Goal: Task Accomplishment & Management: Use online tool/utility

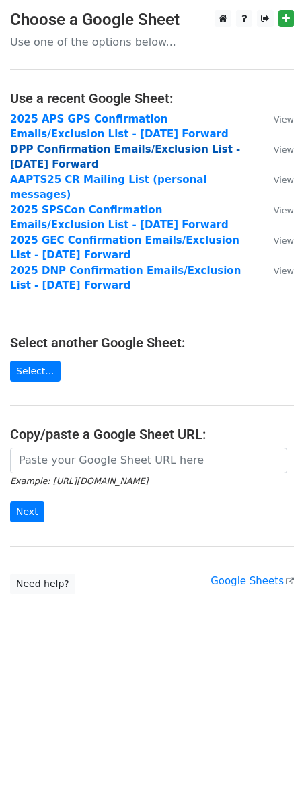
click at [114, 147] on strong "DPP Confirmation Emails/Exclusion List - [DATE] Forward" at bounding box center [125, 157] width 230 height 28
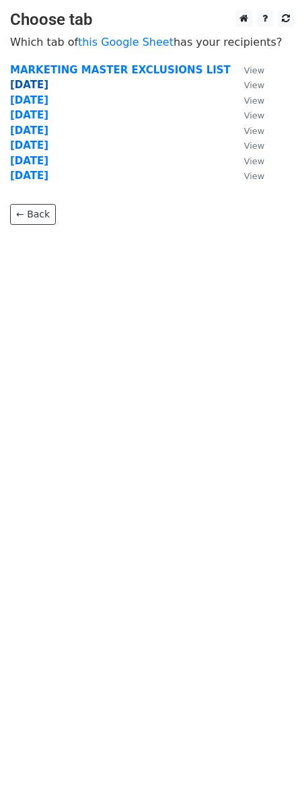
click at [40, 84] on strong "8.14.25" at bounding box center [29, 85] width 38 height 12
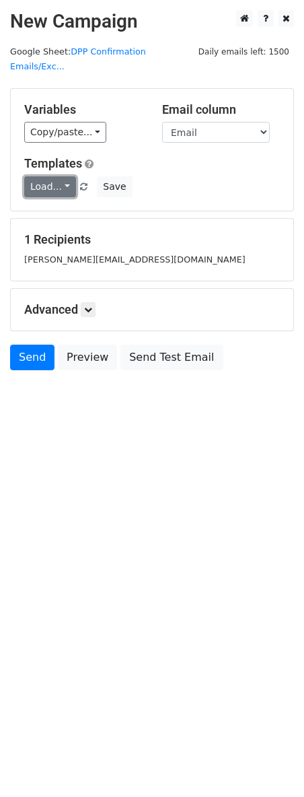
click at [52, 176] on link "Load..." at bounding box center [50, 186] width 52 height 21
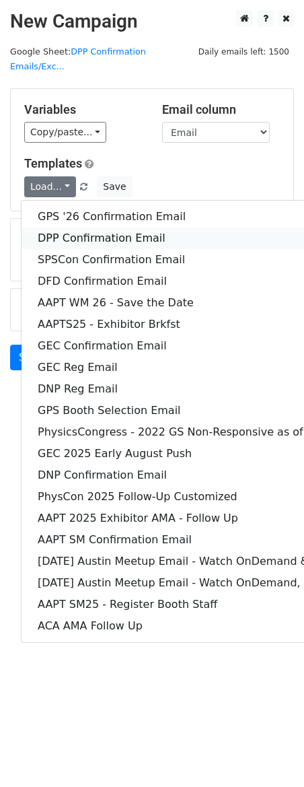
click at [67, 228] on link "DPP Confirmation Email" at bounding box center [282, 239] width 520 height 22
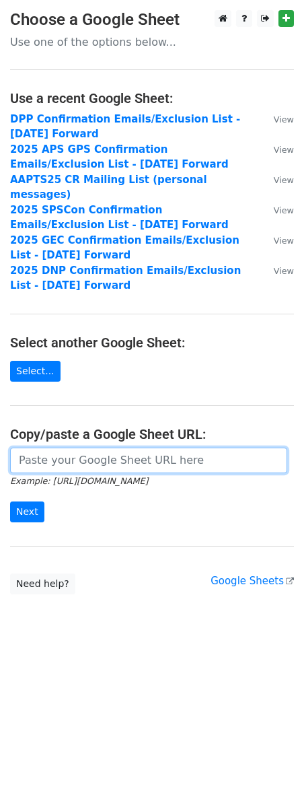
click at [98, 451] on input "url" at bounding box center [148, 461] width 277 height 26
paste input "[URL][DOMAIN_NAME]"
type input "[URL][DOMAIN_NAME]"
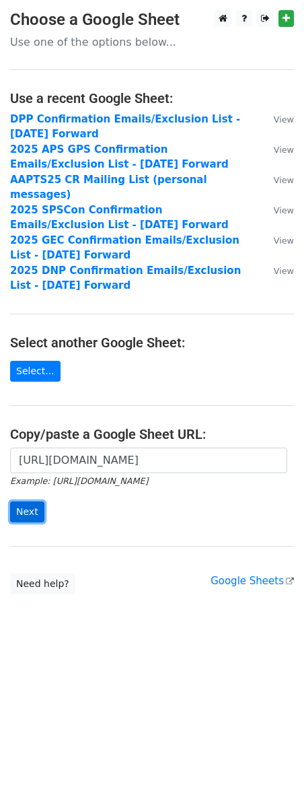
click at [25, 502] on input "Next" at bounding box center [27, 512] width 34 height 21
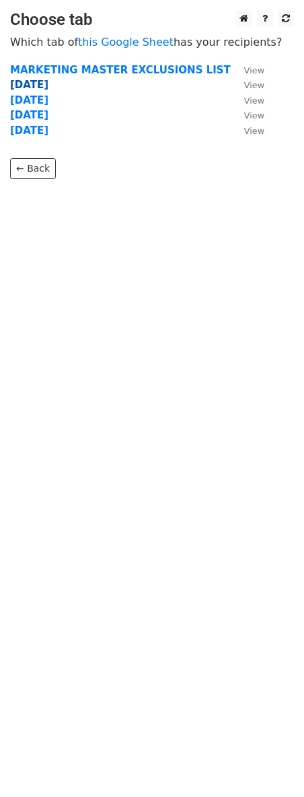
click at [32, 85] on strong "8.14.25" at bounding box center [29, 85] width 38 height 12
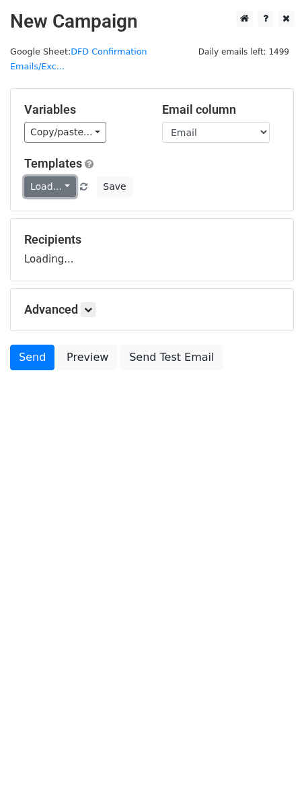
click at [52, 176] on link "Load..." at bounding box center [50, 186] width 52 height 21
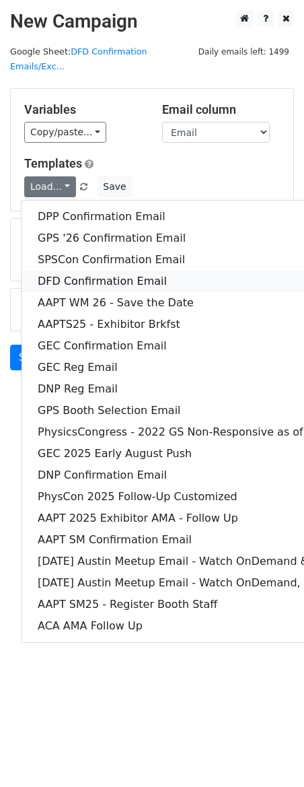
click at [72, 271] on link "DFD Confirmation Email" at bounding box center [282, 282] width 520 height 22
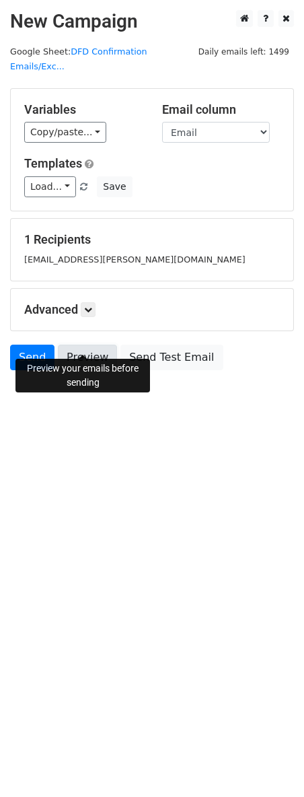
click at [73, 345] on link "Preview" at bounding box center [87, 358] width 59 height 26
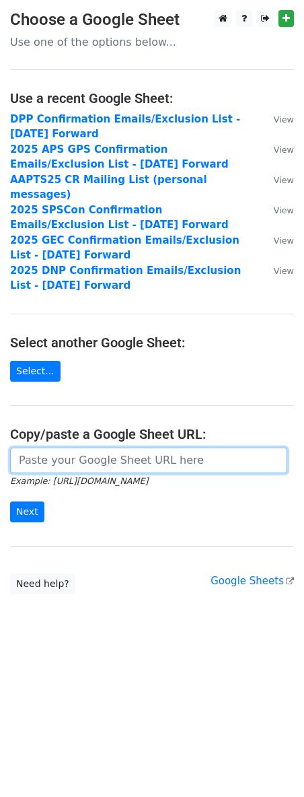
click at [110, 448] on input "url" at bounding box center [148, 461] width 277 height 26
paste input "https://docs.google.com/spreadsheets/d/11DTM_jGahyox7n5_6yakYE_m3n3yjdRhGbb-D0b…"
type input "https://docs.google.com/spreadsheets/d/11DTM_jGahyox7n5_6yakYE_m3n3yjdRhGbb-D0b…"
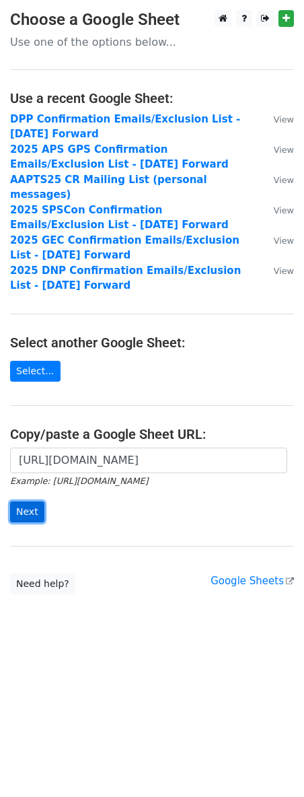
click at [24, 502] on input "Next" at bounding box center [27, 512] width 34 height 21
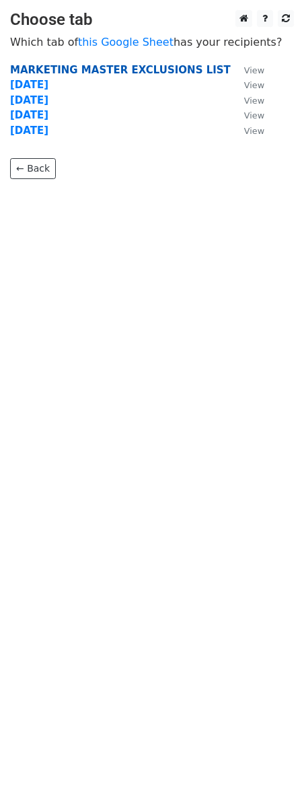
click at [98, 71] on strong "MARKETING MASTER EXCLUSIONS LIST" at bounding box center [120, 70] width 221 height 12
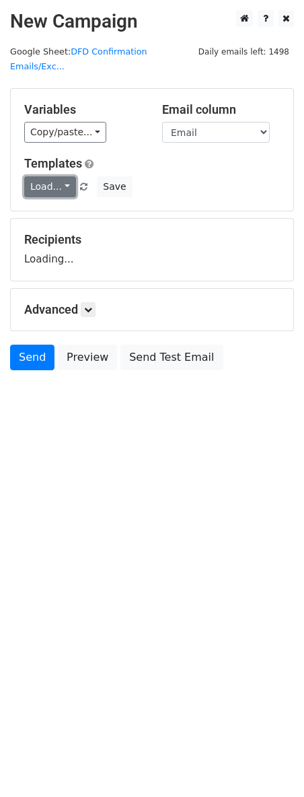
click at [71, 176] on link "Load..." at bounding box center [50, 186] width 52 height 21
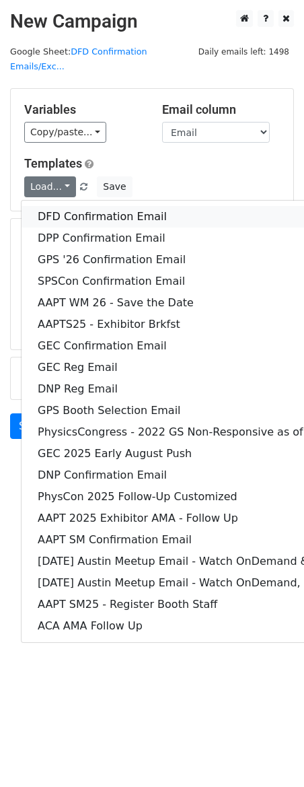
click at [61, 206] on link "DFD Confirmation Email" at bounding box center [282, 217] width 520 height 22
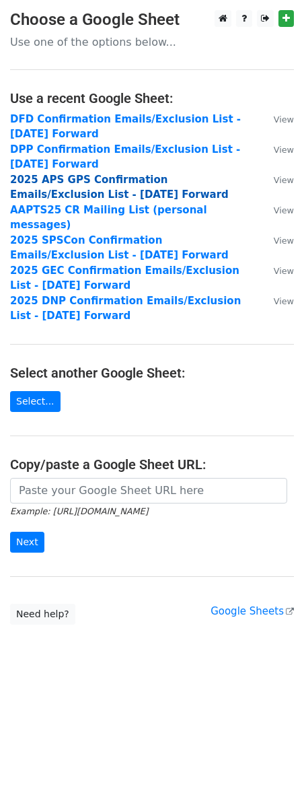
click at [136, 184] on strong "2025 APS GPS Confirmation Emails/Exclusion List - [DATE] Forward" at bounding box center [119, 188] width 219 height 28
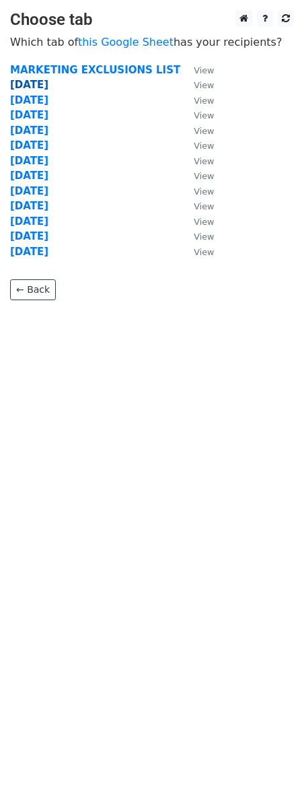
click at [32, 81] on strong "[DATE]" at bounding box center [29, 85] width 38 height 12
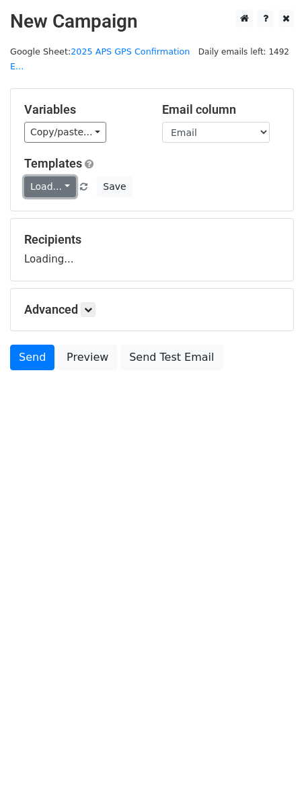
click at [55, 176] on link "Load..." at bounding box center [50, 186] width 52 height 21
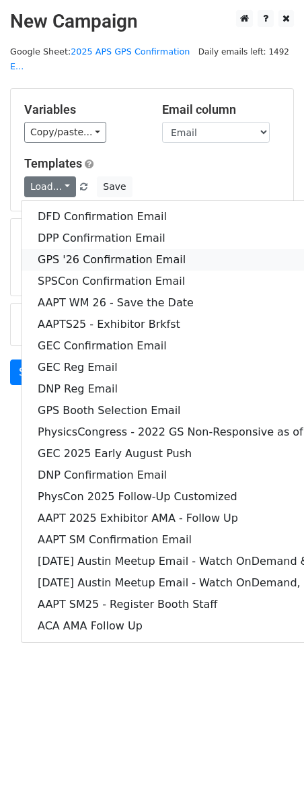
click at [66, 249] on link "GPS '26 Confirmation Email" at bounding box center [282, 260] width 520 height 22
